Goal: Find specific fact: Find specific fact

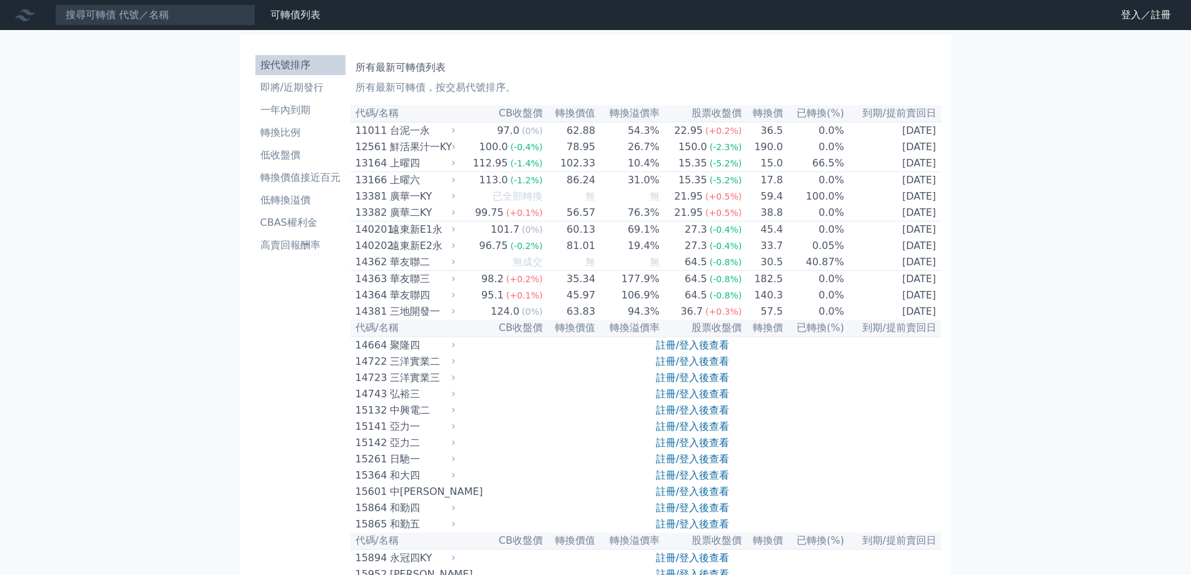
click at [175, 19] on input at bounding box center [155, 14] width 200 height 21
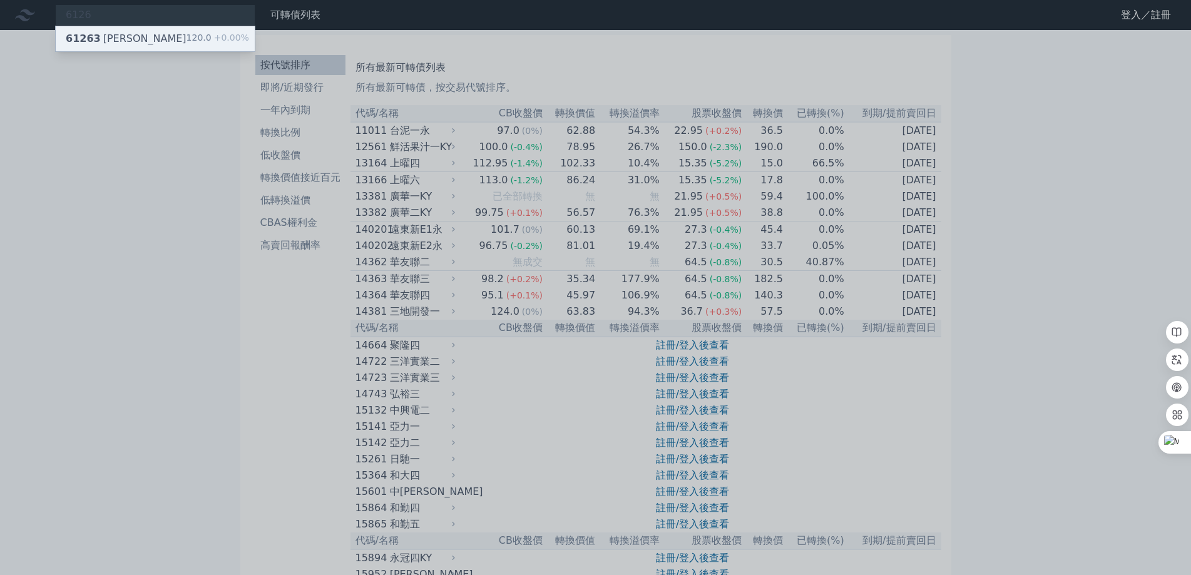
type input "6126"
click at [158, 33] on div "61263 信音三 120.0 +0.00%" at bounding box center [155, 38] width 199 height 25
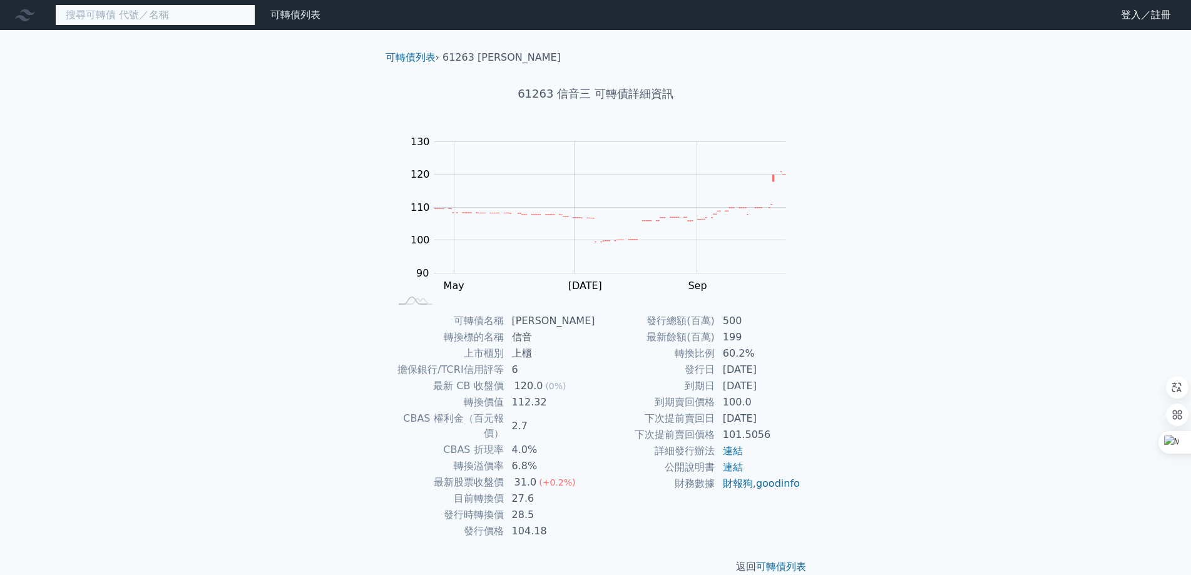
click at [177, 21] on input at bounding box center [155, 14] width 200 height 21
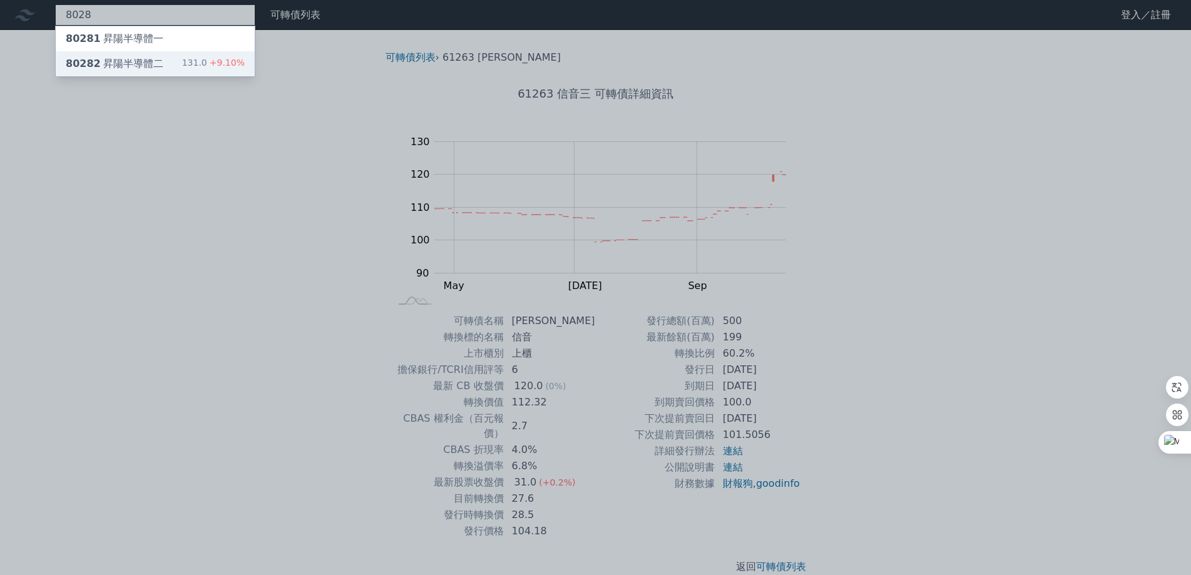
type input "8028"
click at [155, 60] on div "80282 昇陽半導體二" at bounding box center [115, 63] width 98 height 15
